Goal: Task Accomplishment & Management: Manage account settings

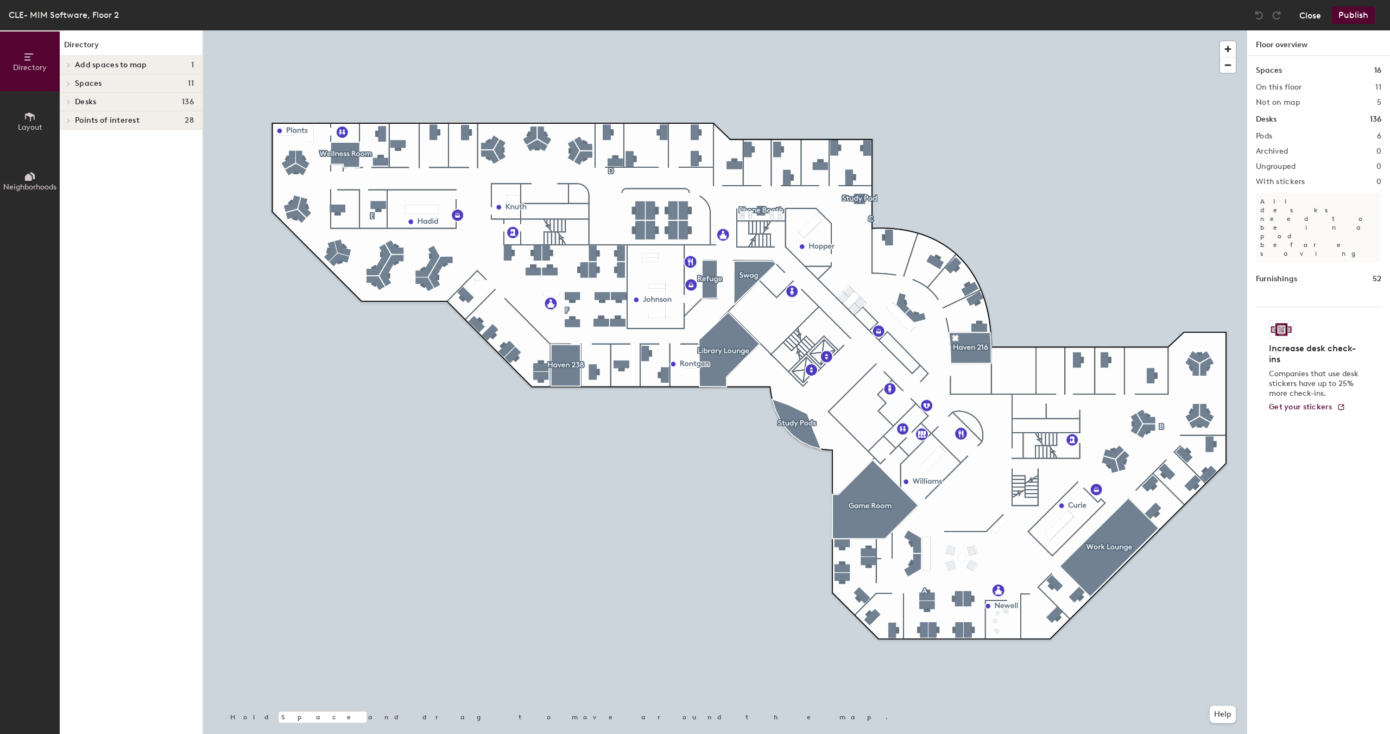
click at [1303, 11] on button "Close" at bounding box center [1310, 15] width 22 height 17
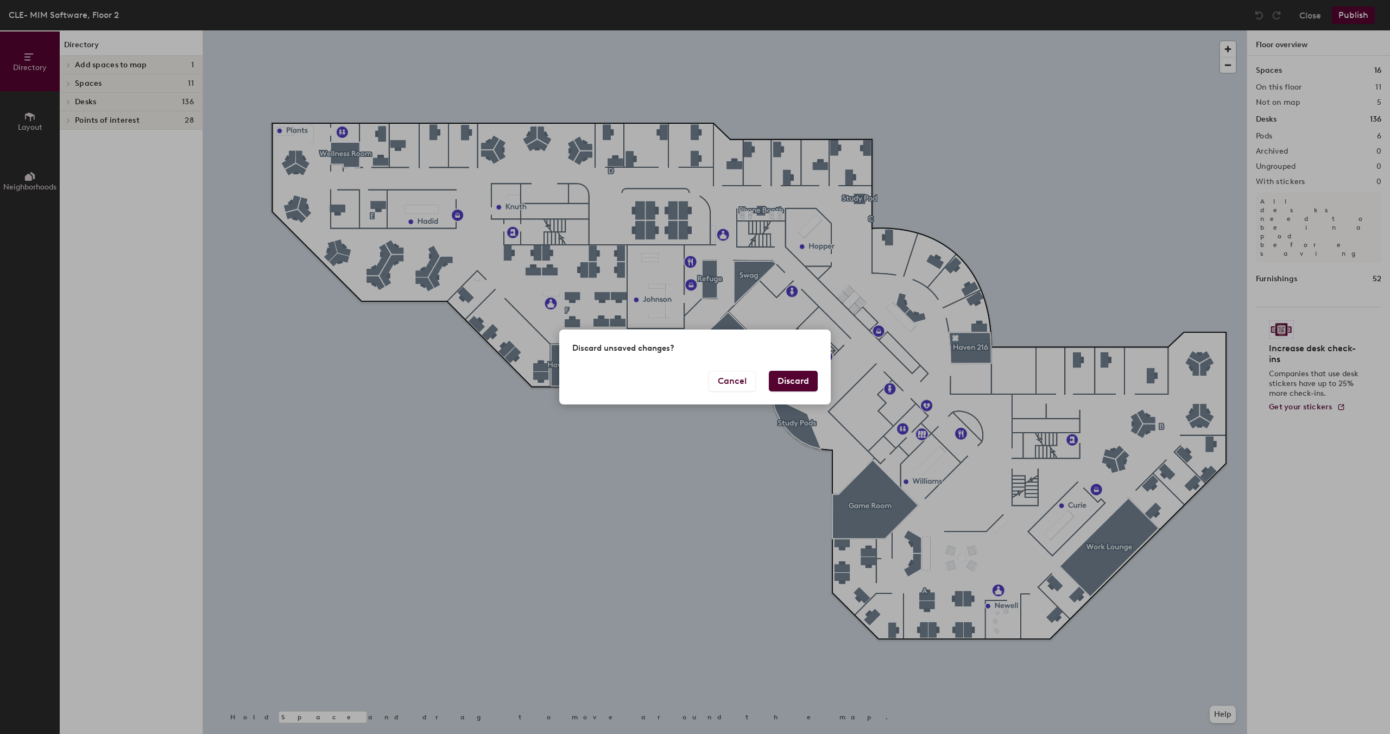
click at [786, 380] on button "Discard" at bounding box center [793, 381] width 49 height 21
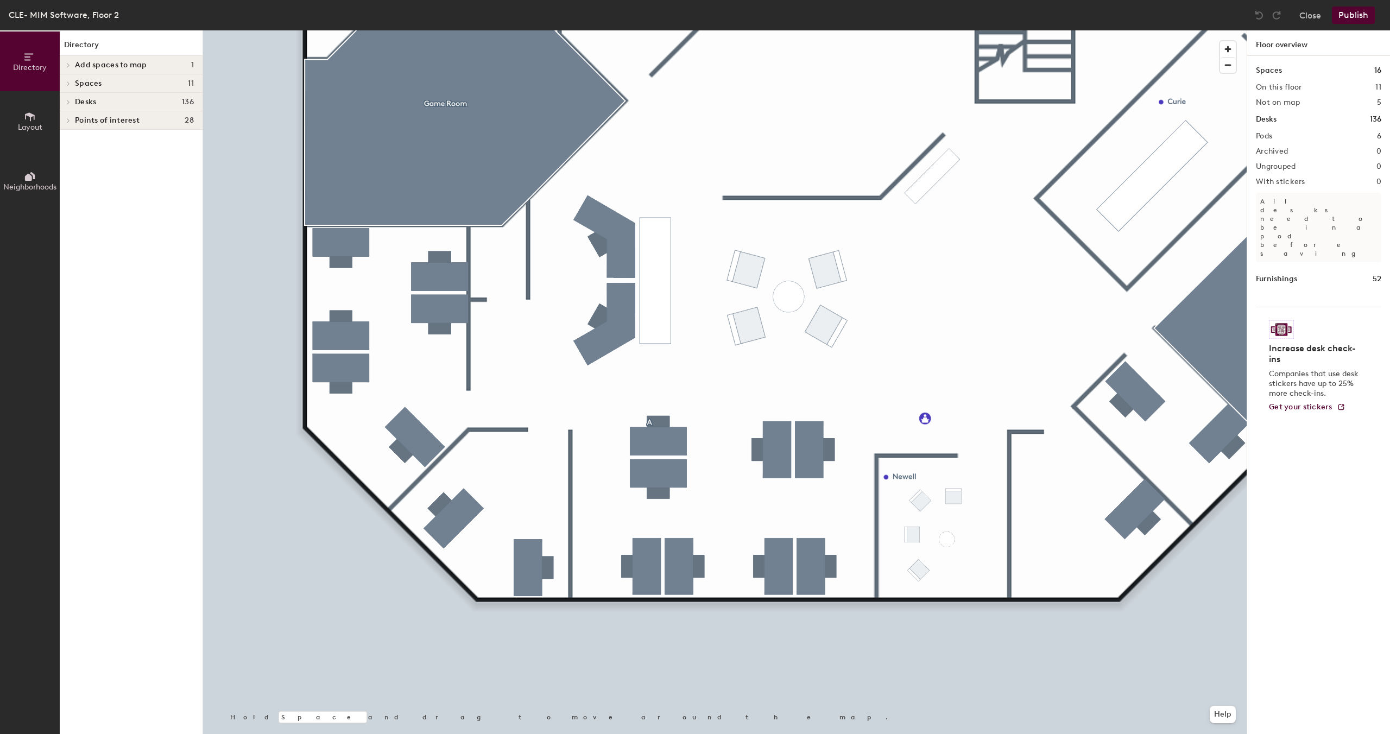
click at [1135, 30] on div at bounding box center [725, 30] width 1044 height 0
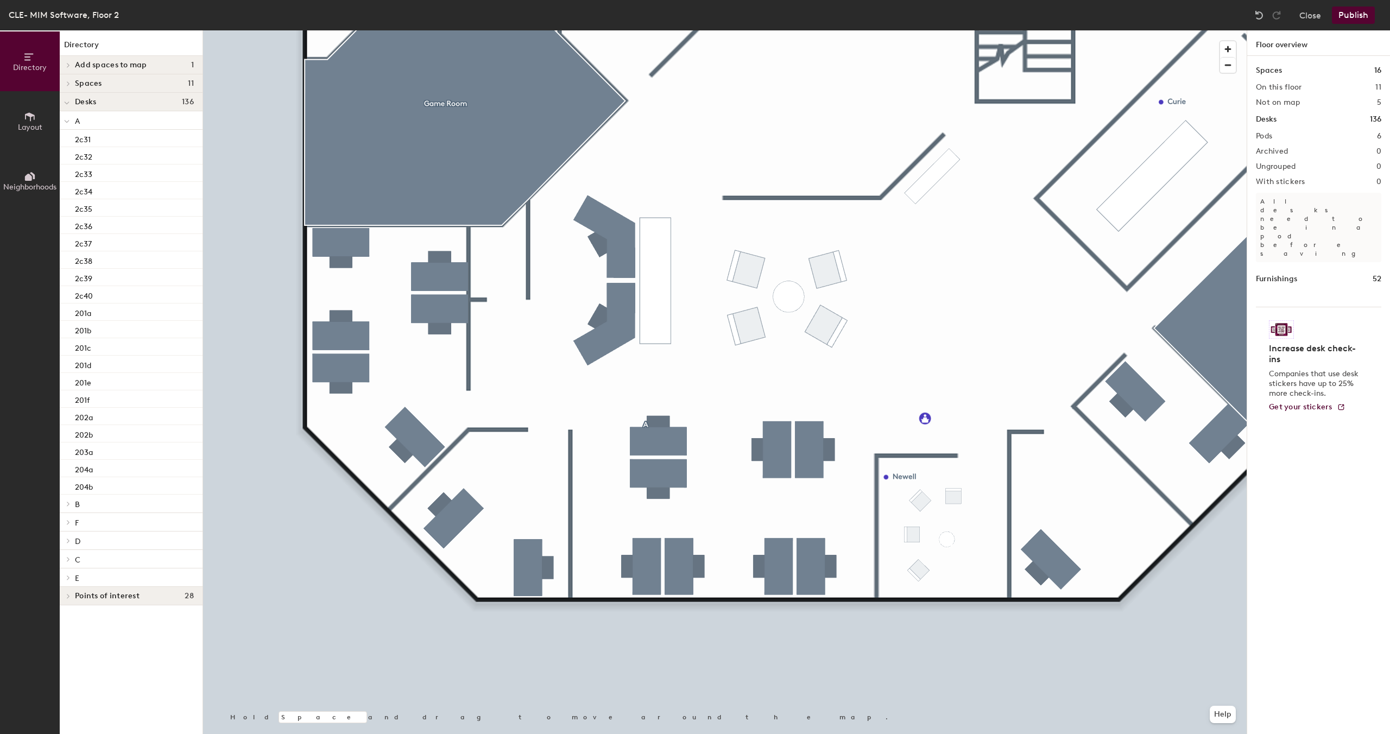
click at [17, 112] on button "Layout" at bounding box center [30, 121] width 60 height 60
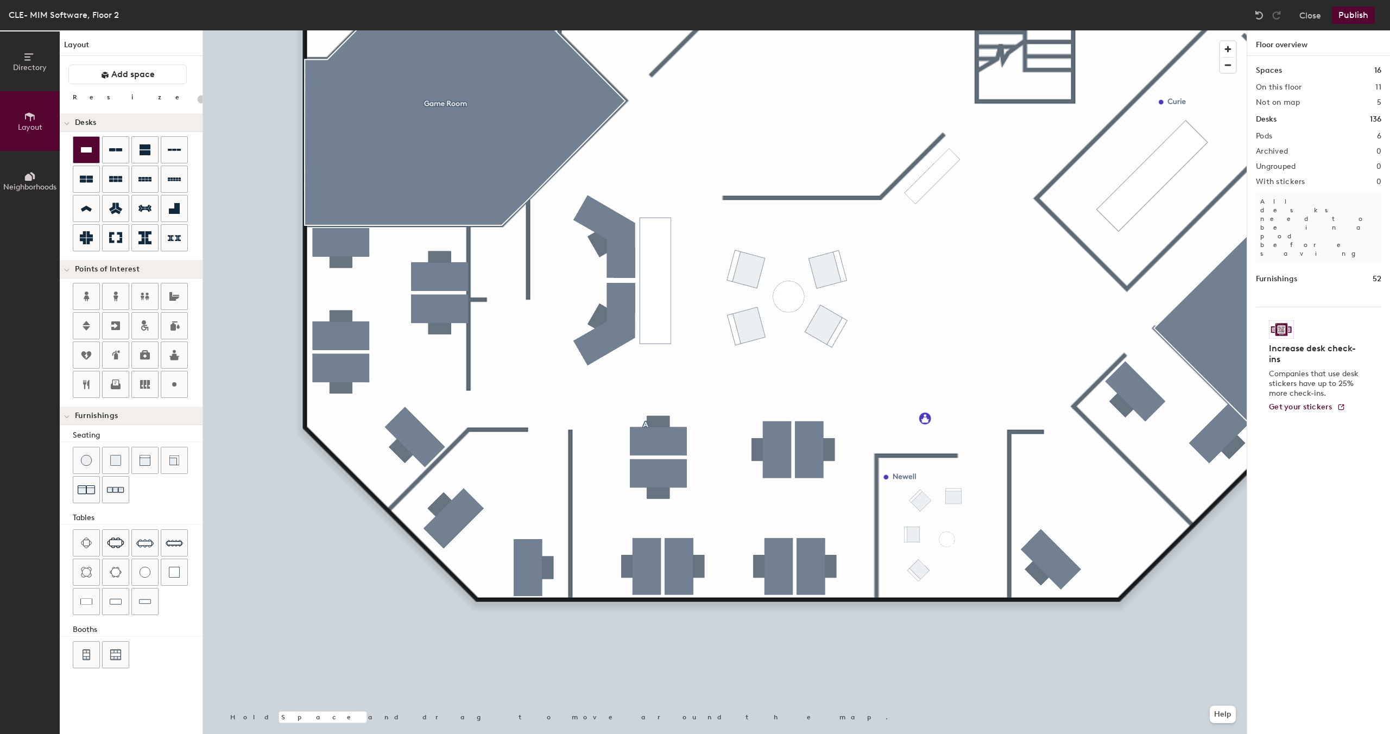
click at [83, 146] on icon at bounding box center [86, 149] width 13 height 13
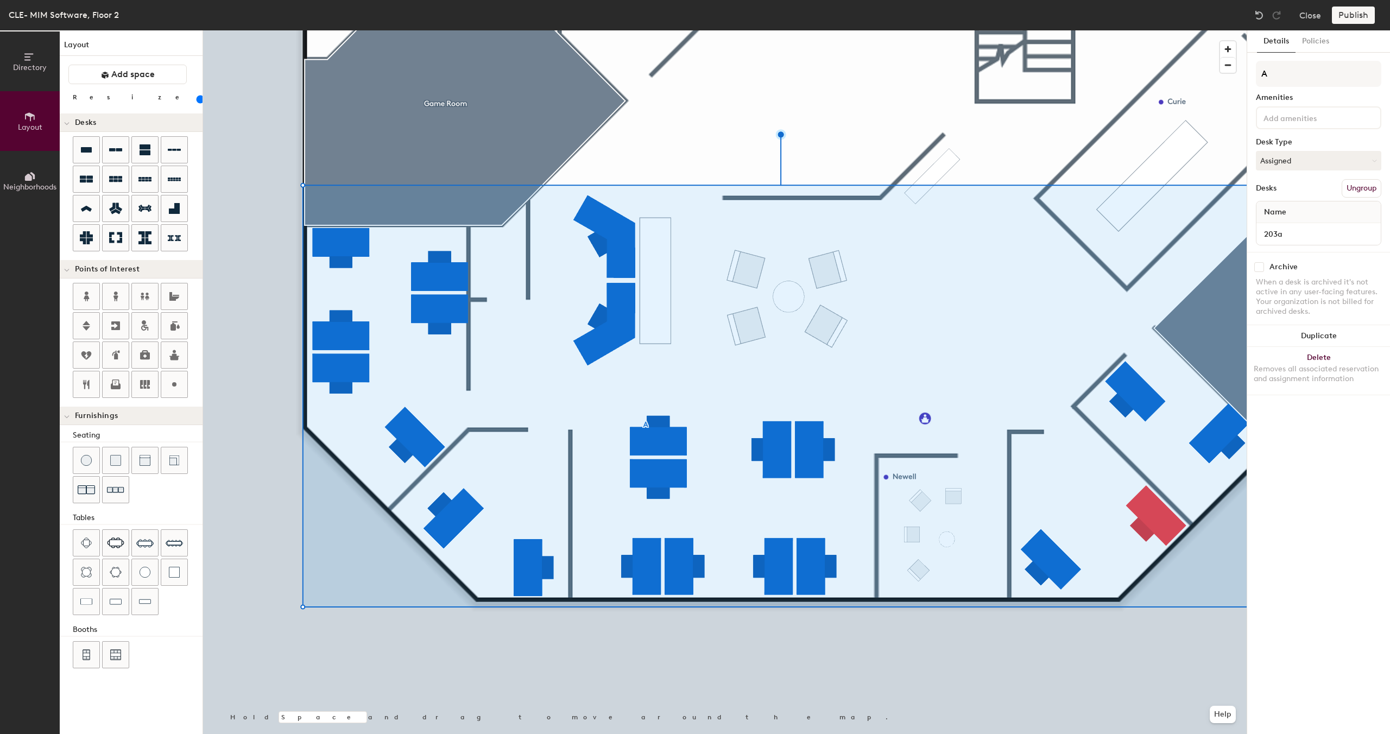
click at [1134, 30] on div at bounding box center [725, 30] width 1044 height 0
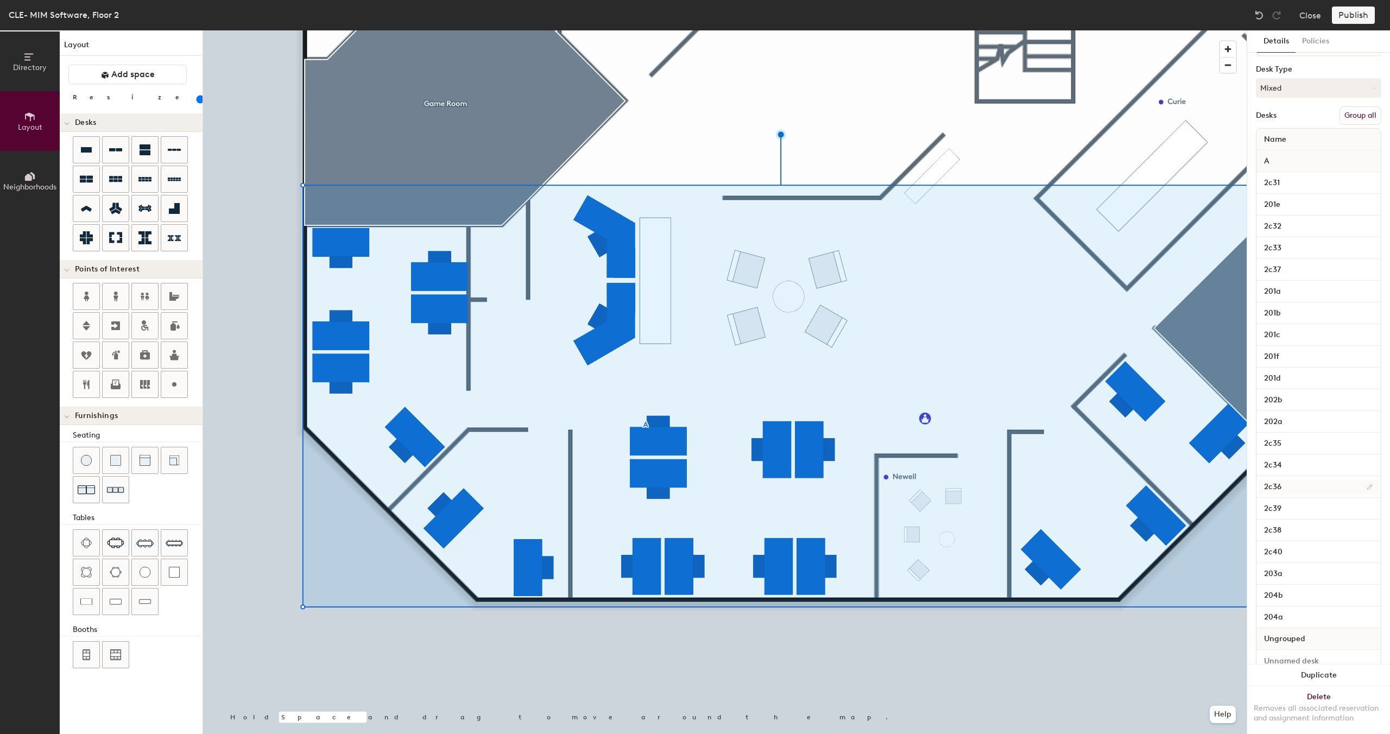
scroll to position [123, 0]
click at [1295, 630] on input at bounding box center [1319, 637] width 120 height 15
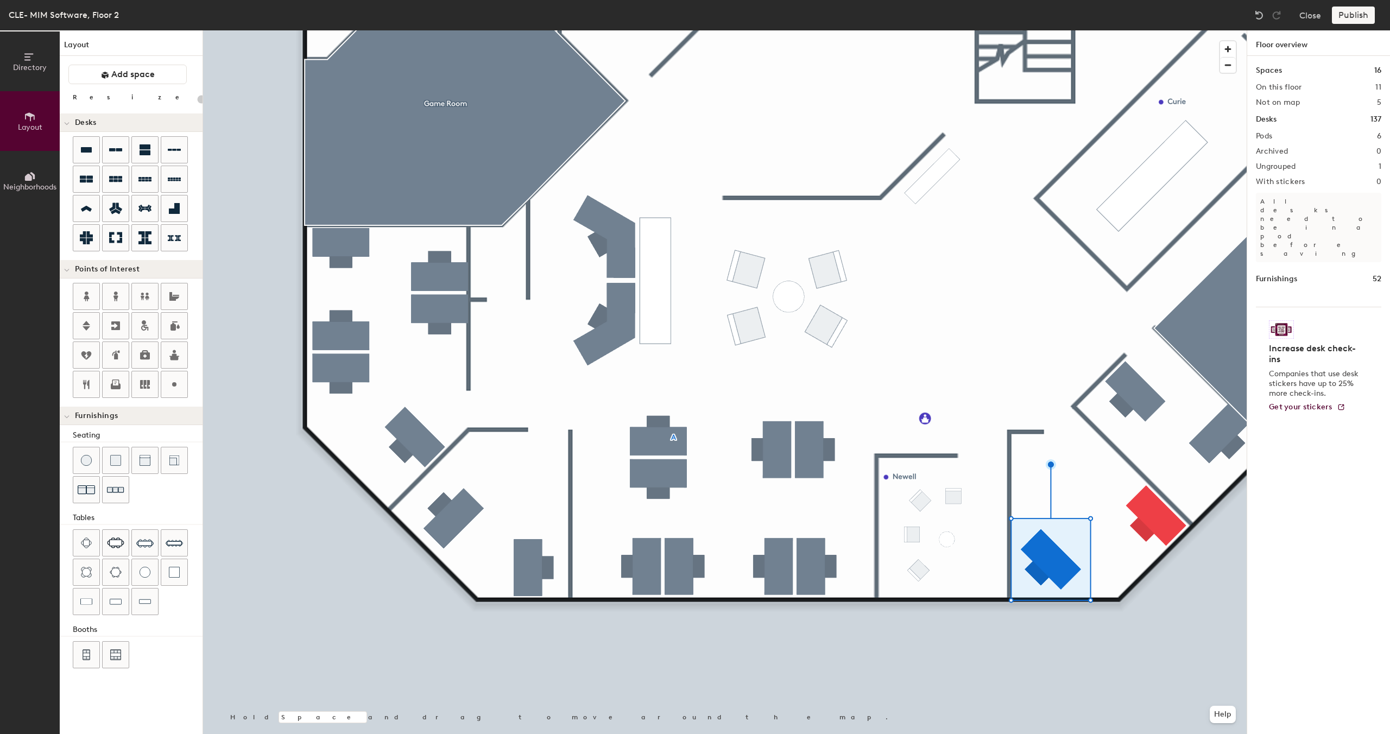
type input "100"
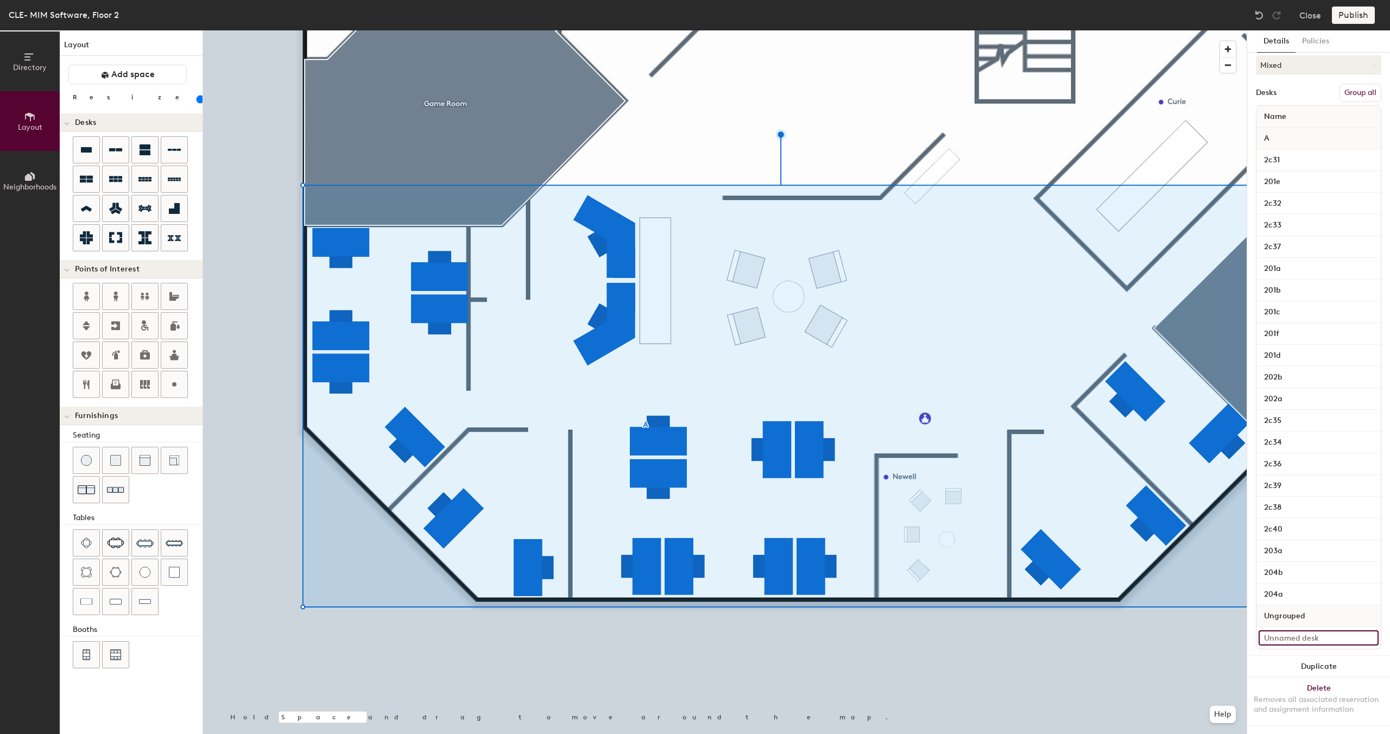
click at [1288, 630] on input at bounding box center [1319, 637] width 120 height 15
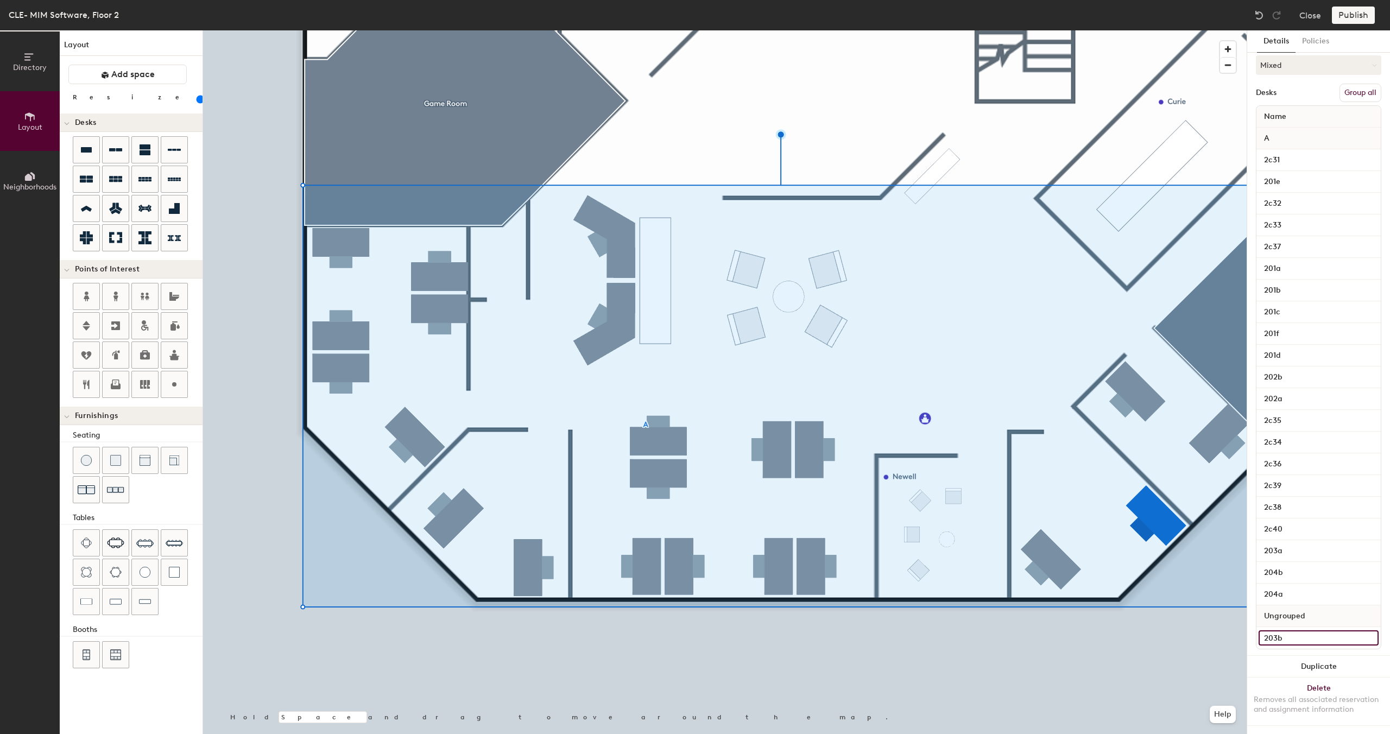
type input "203b"
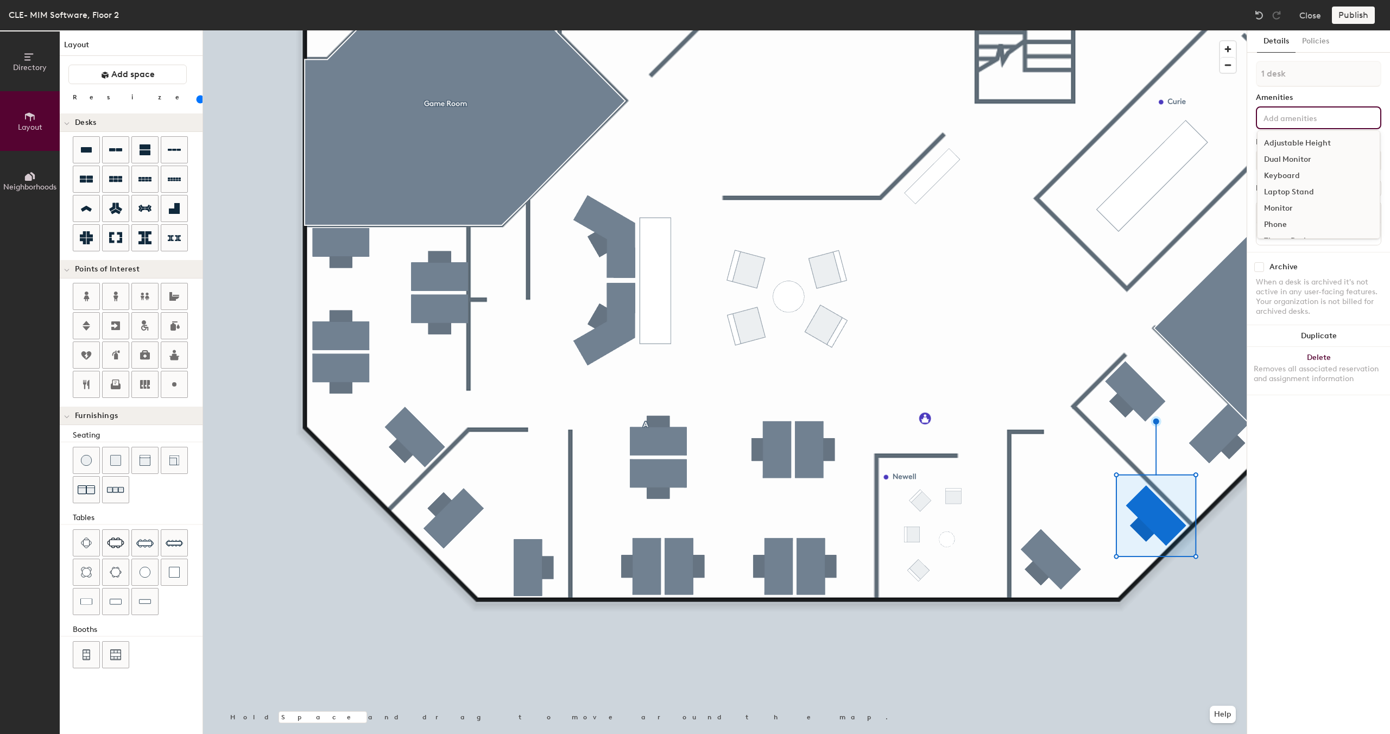
click at [1297, 113] on input at bounding box center [1310, 117] width 98 height 13
click at [1293, 139] on div "Adjustable Height" at bounding box center [1319, 143] width 122 height 16
click at [1310, 452] on div "Details Policies 1 desk Amenities 1 Adjustable Height Desk Type Assigned Desks …" at bounding box center [1318, 382] width 143 height 704
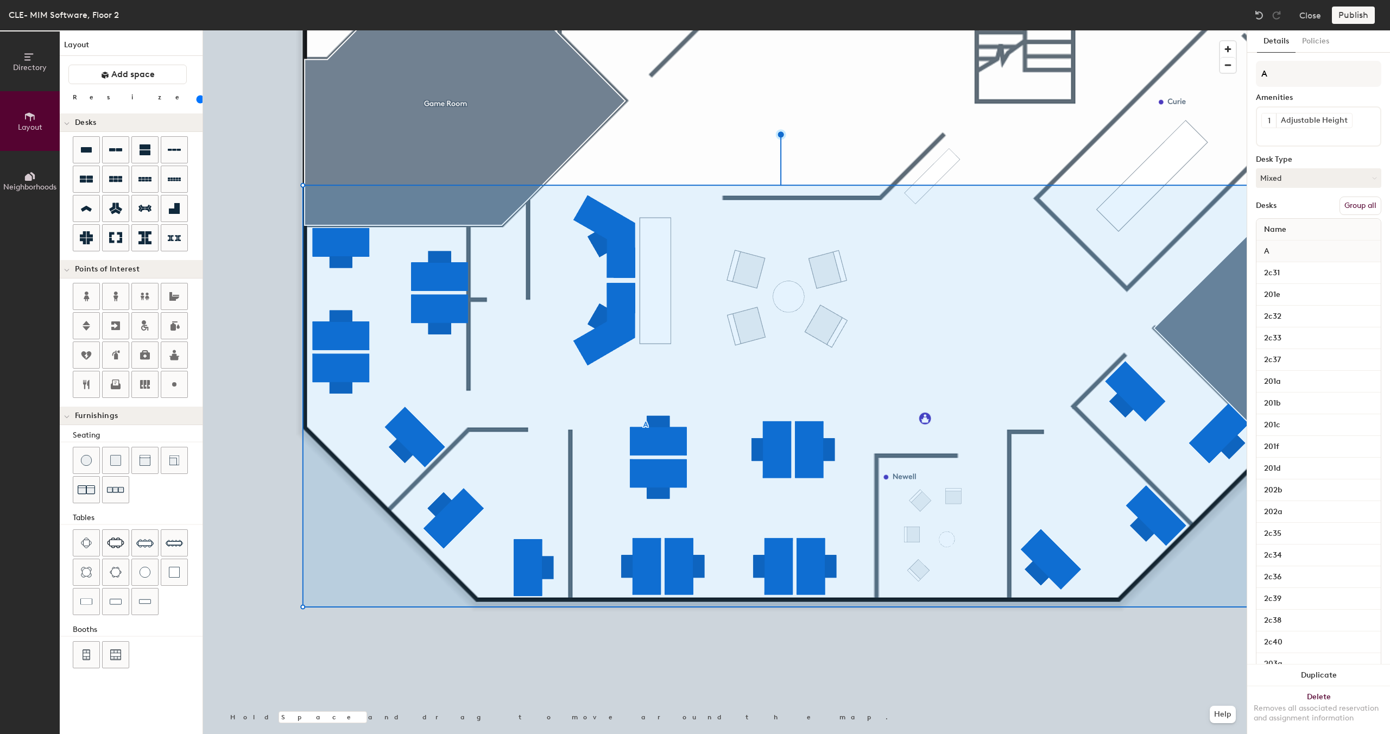
click at [1366, 204] on button "Group all" at bounding box center [1361, 206] width 42 height 18
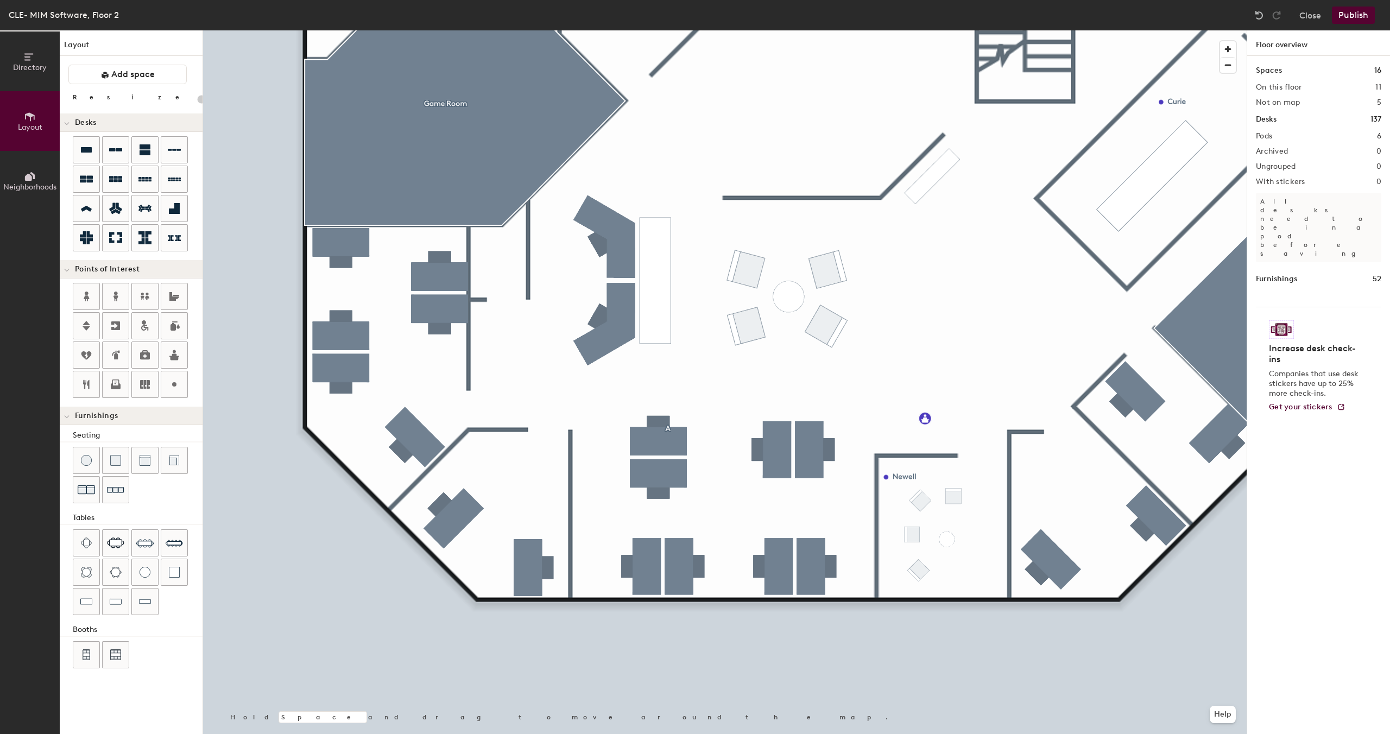
type input "20"
click at [1354, 18] on button "Publish" at bounding box center [1353, 15] width 43 height 17
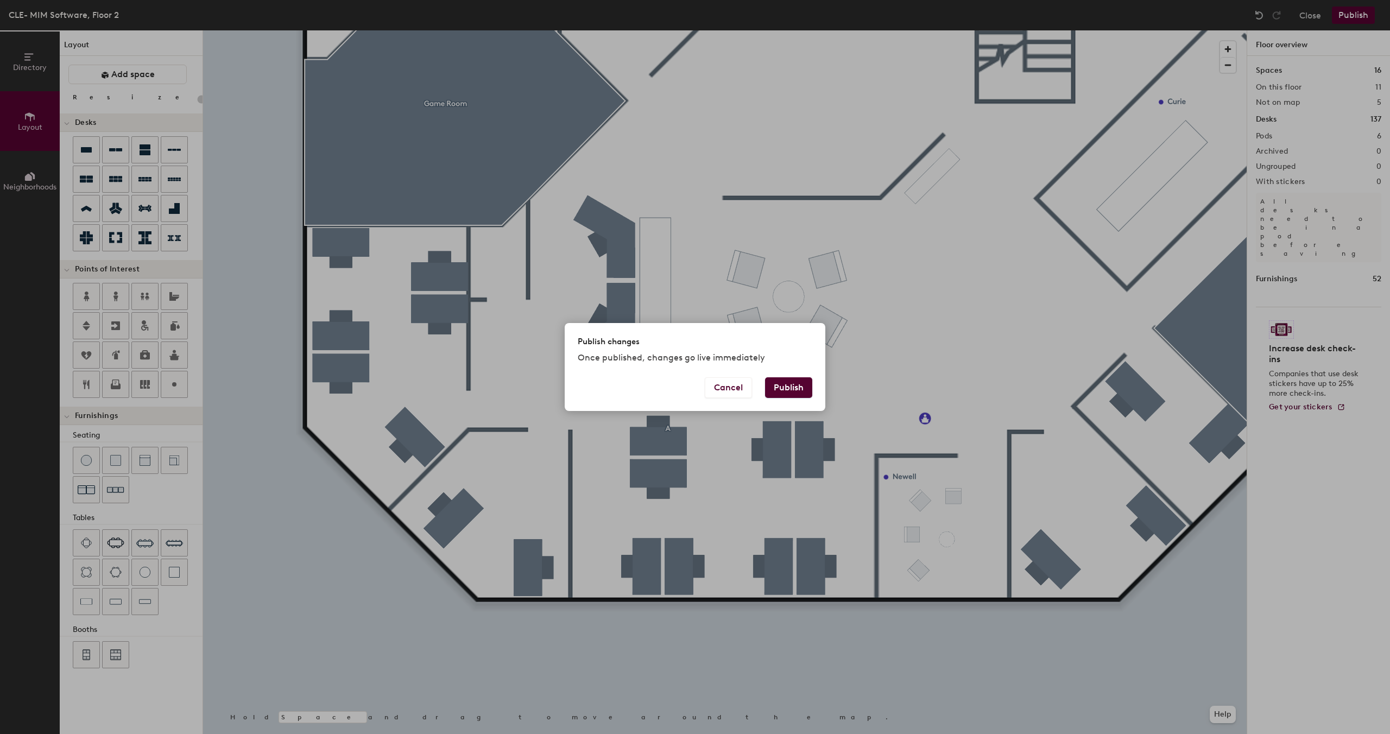
click at [798, 393] on button "Publish" at bounding box center [788, 387] width 47 height 21
type input "20"
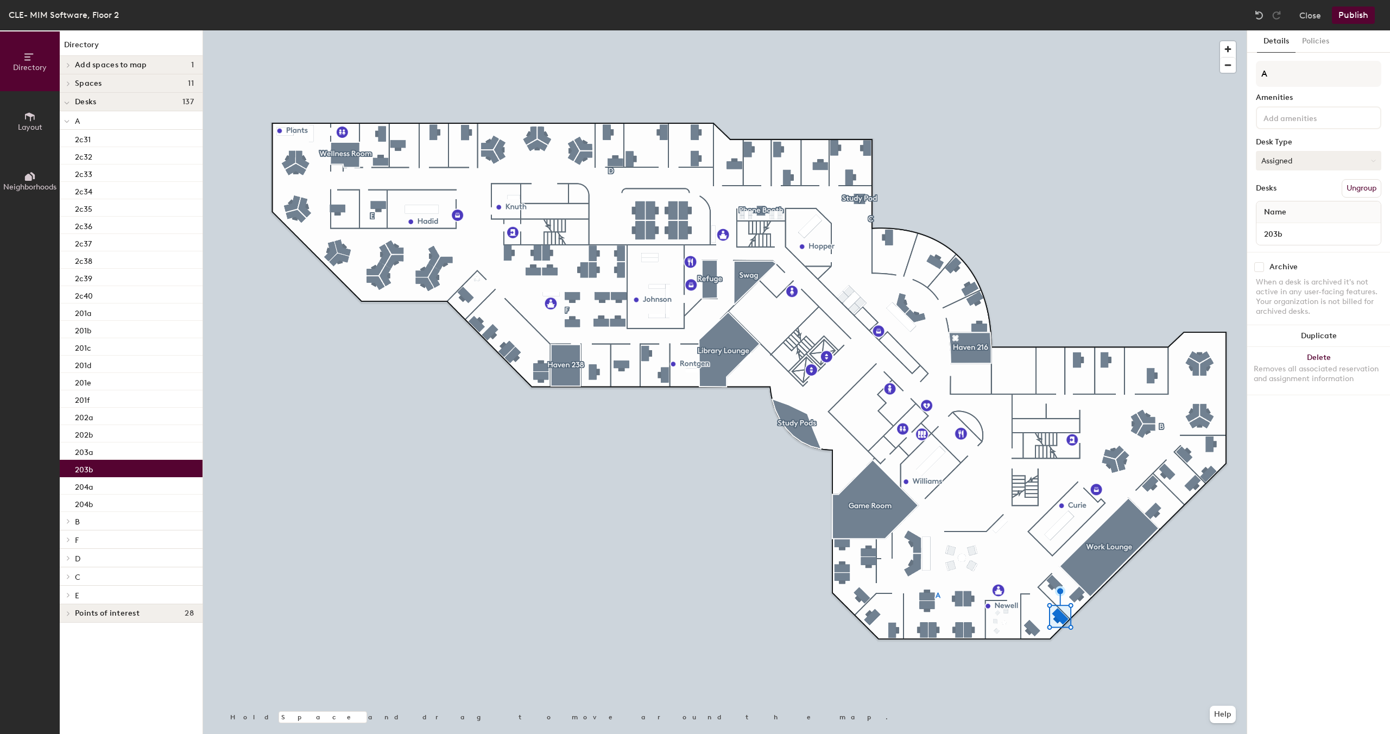
click at [1347, 163] on button "Assigned" at bounding box center [1318, 161] width 125 height 20
click at [1288, 226] on div "Hoteled" at bounding box center [1311, 227] width 109 height 16
click at [1292, 120] on input at bounding box center [1310, 117] width 98 height 13
click at [1295, 143] on div "Adjustable Height" at bounding box center [1319, 143] width 122 height 16
click at [1364, 15] on button "Publish" at bounding box center [1353, 15] width 43 height 17
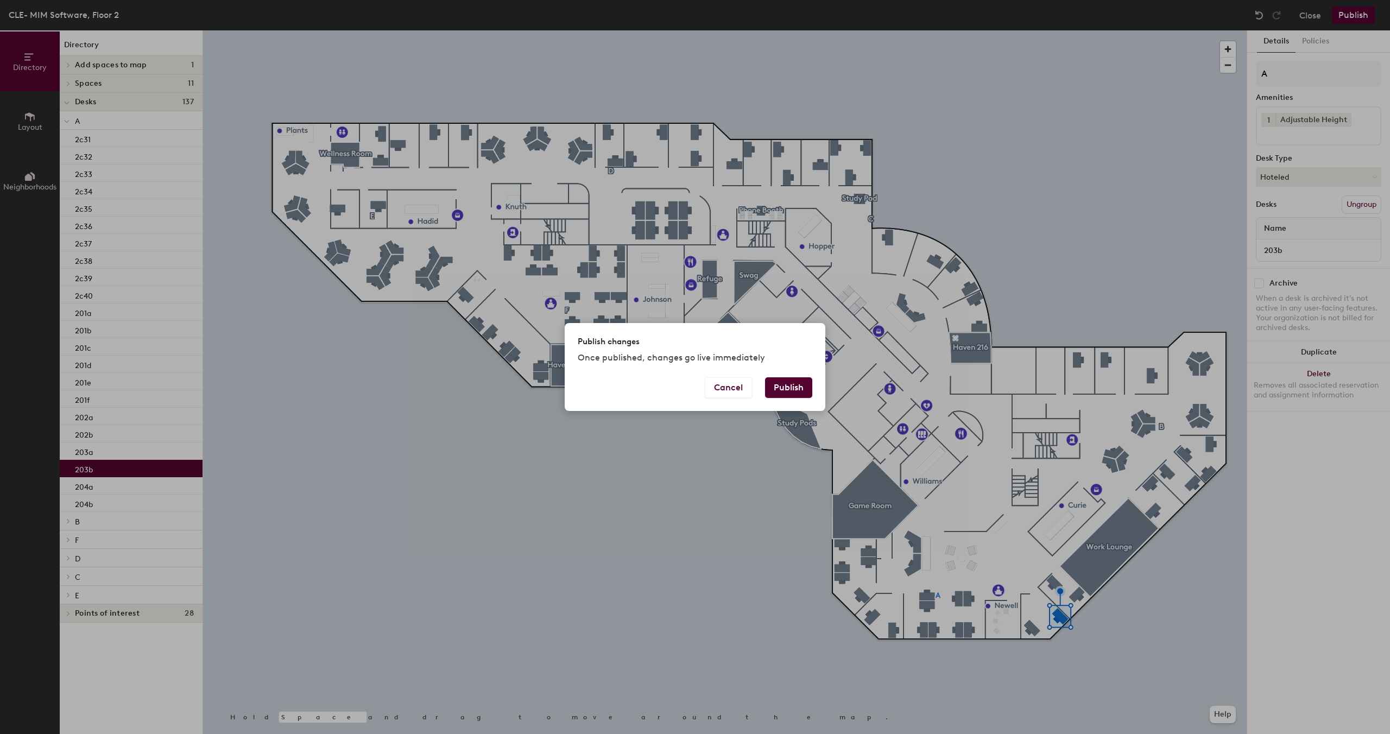
click at [802, 384] on button "Publish" at bounding box center [788, 387] width 47 height 21
